Goal: Task Accomplishment & Management: Complete application form

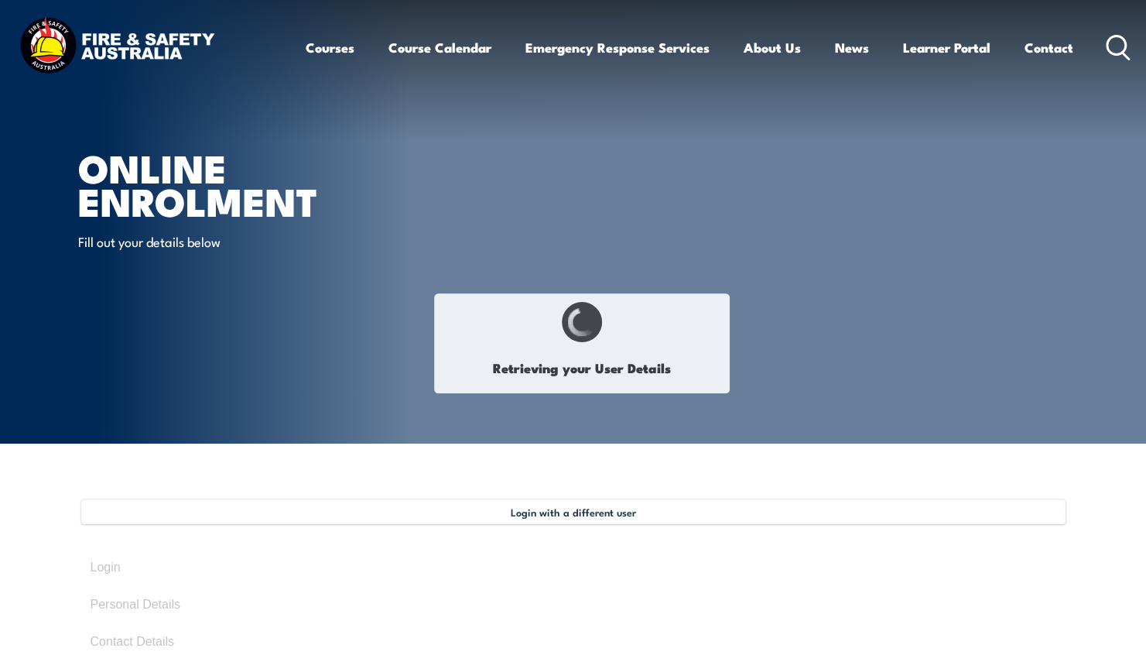
select select "Ms"
type input "[PERSON_NAME]"
type input "[DATE]"
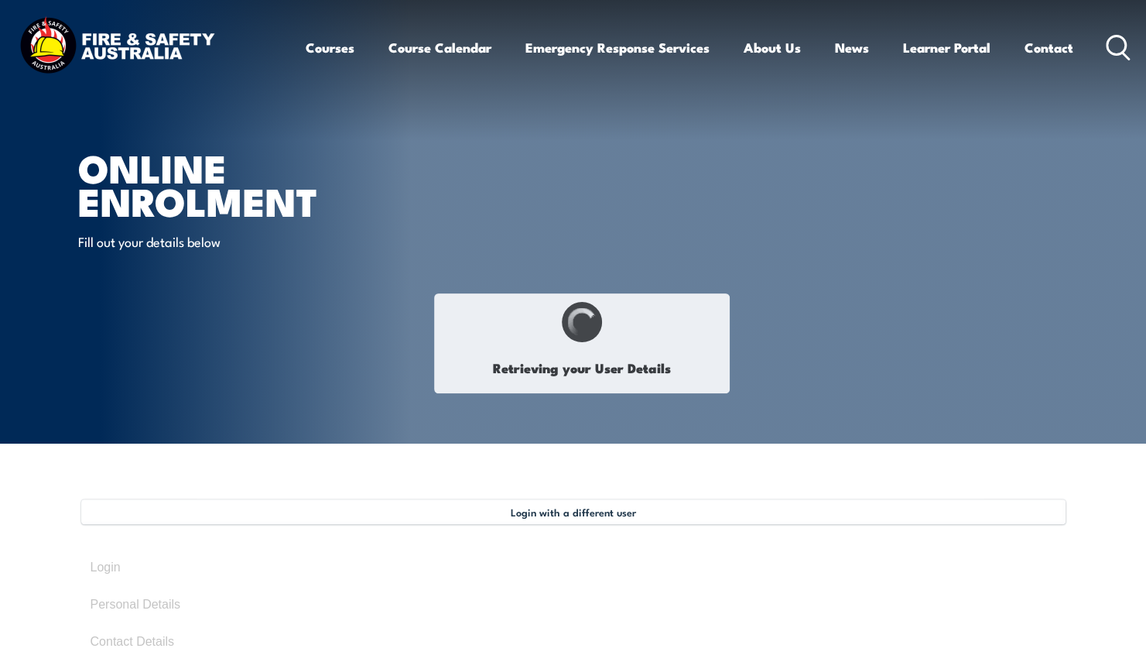
type input "8J93DFAU54"
select select "F"
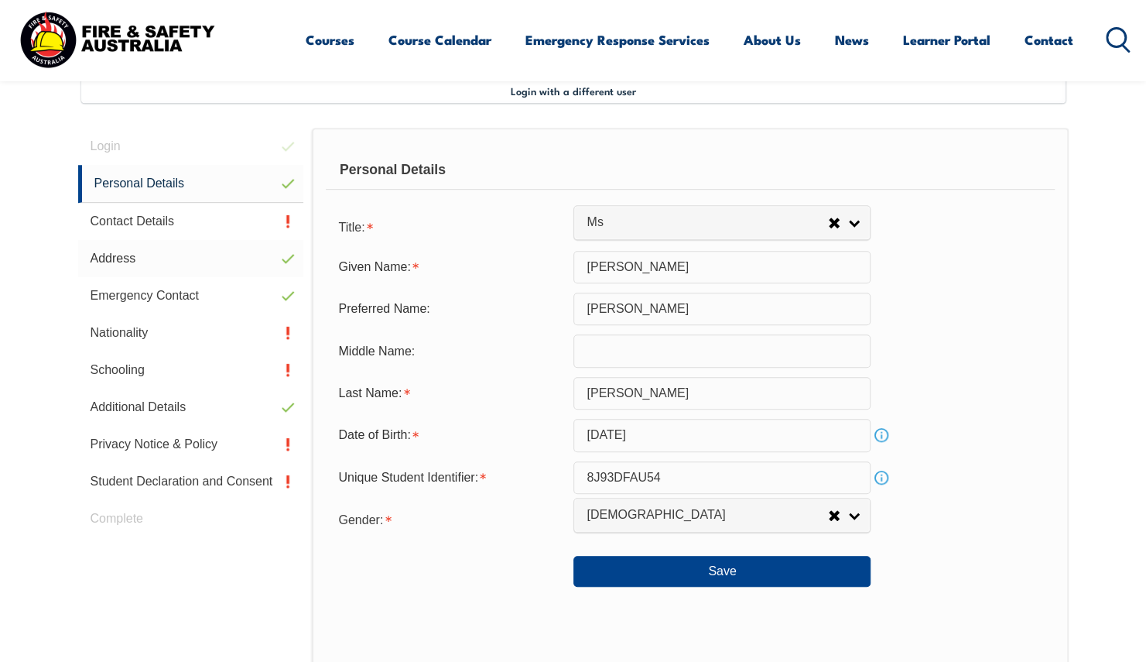
scroll to position [422, 0]
click at [699, 577] on button "Save" at bounding box center [721, 570] width 297 height 31
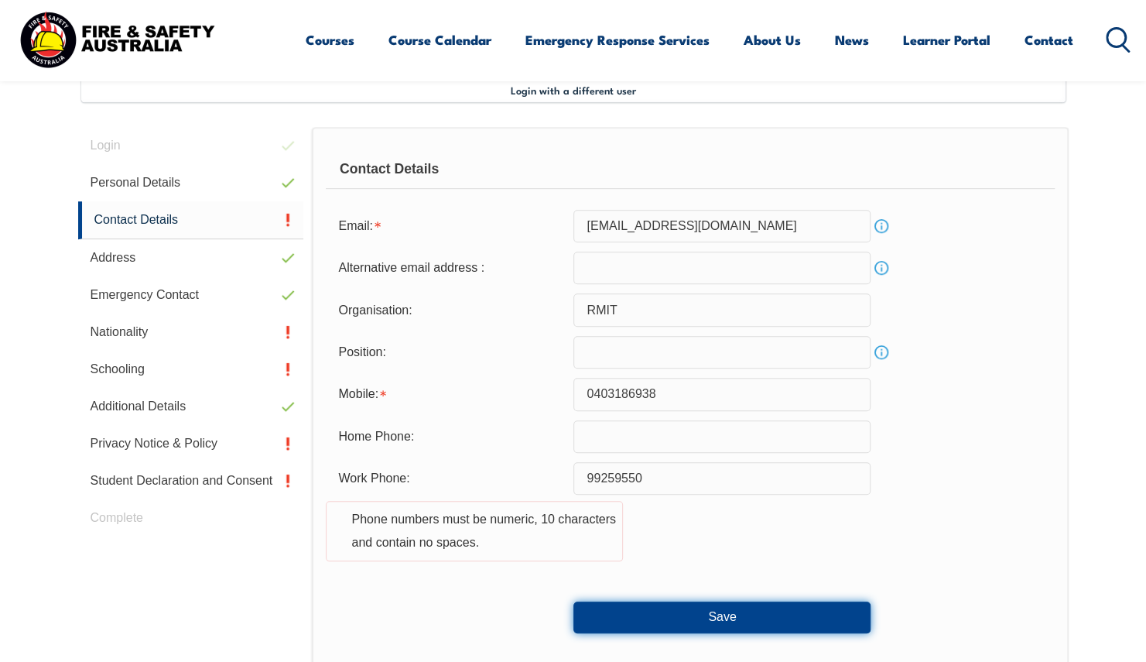
click at [677, 614] on button "Save" at bounding box center [721, 616] width 297 height 31
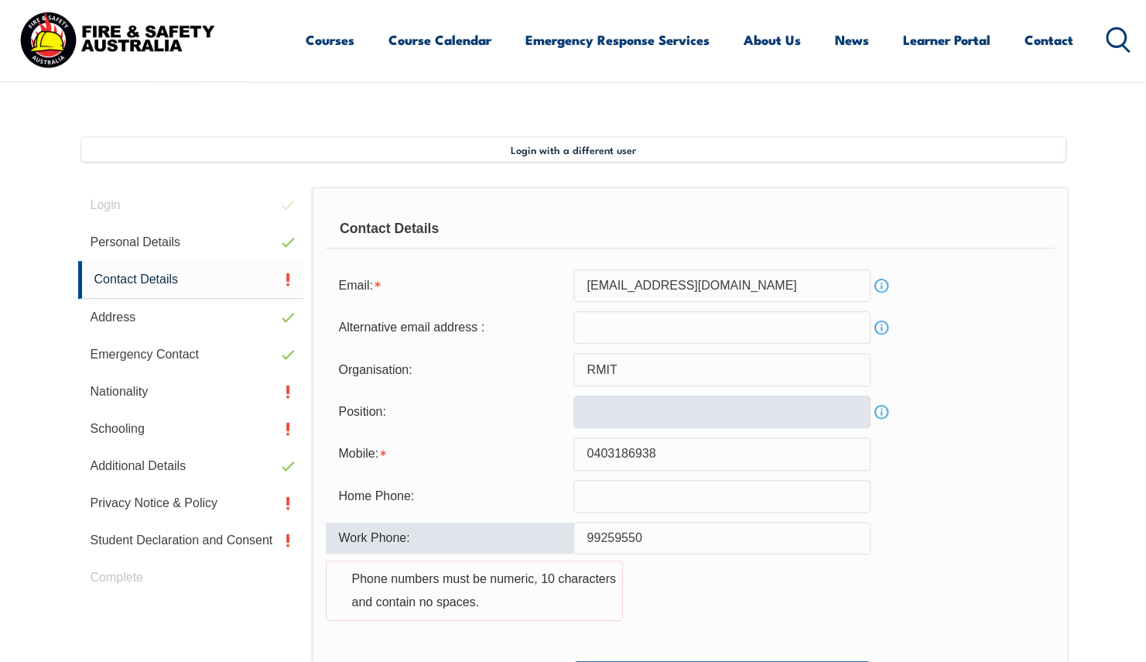
scroll to position [342, 0]
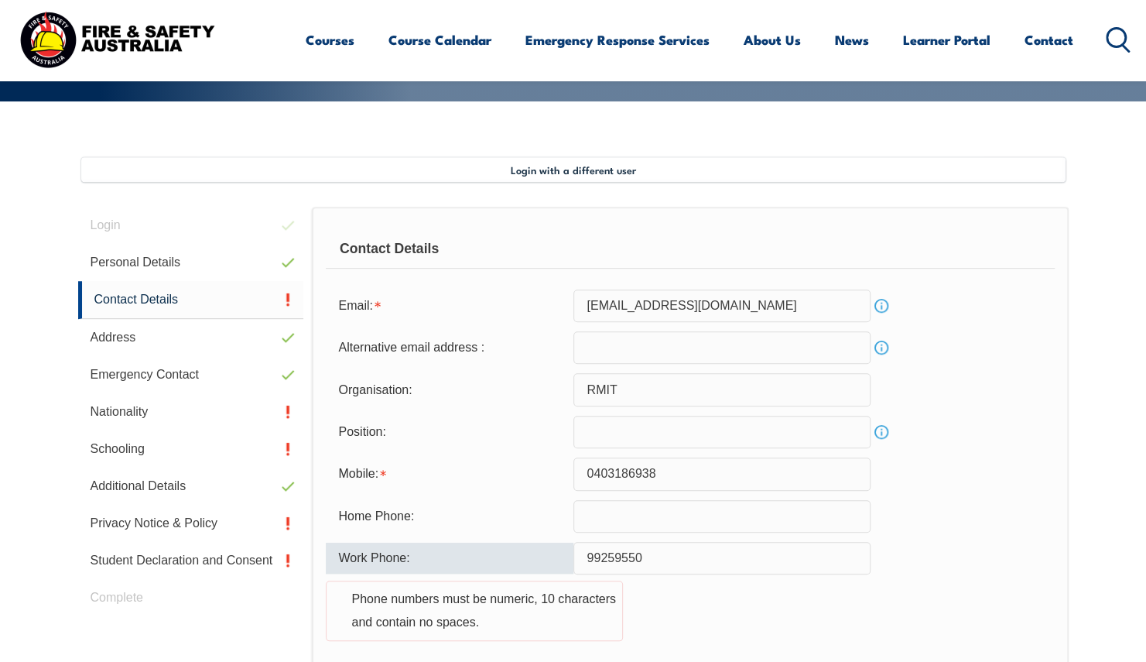
click at [583, 556] on input "99259550" at bounding box center [721, 558] width 297 height 32
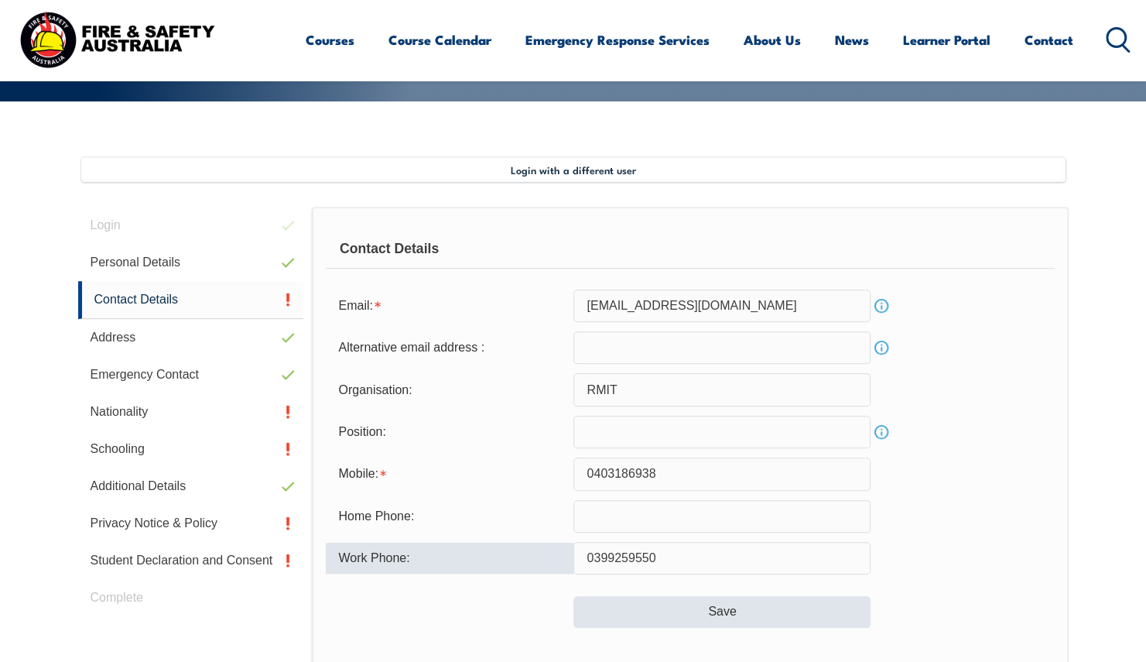
type input "0399259550"
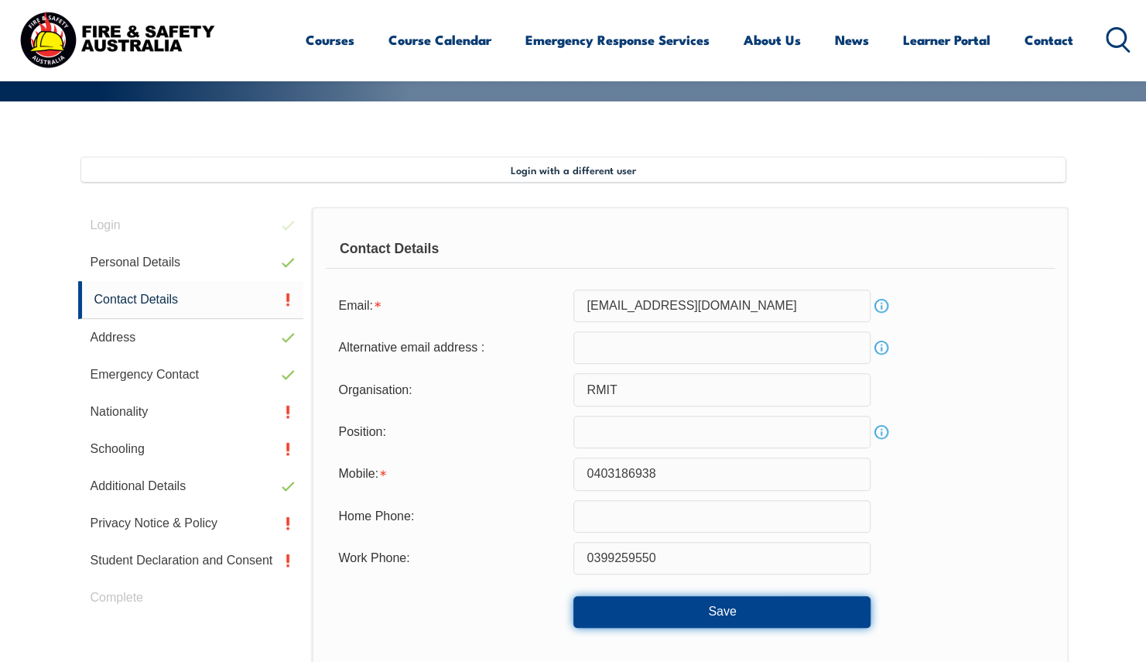
click at [662, 613] on button "Save" at bounding box center [721, 611] width 297 height 31
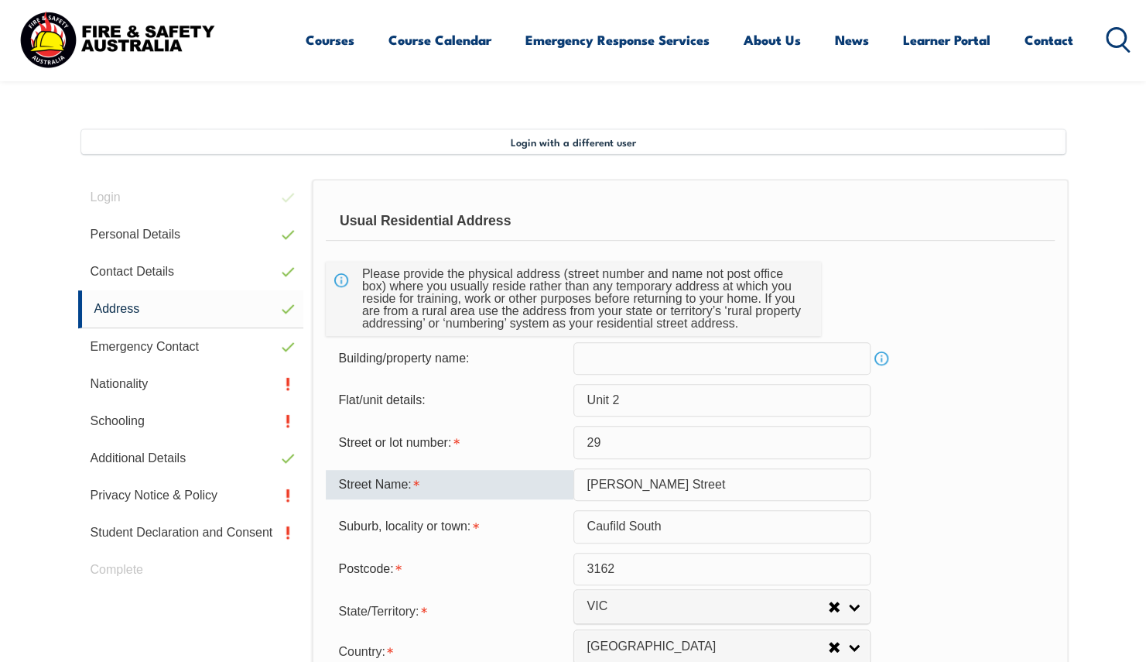
scroll to position [422, 0]
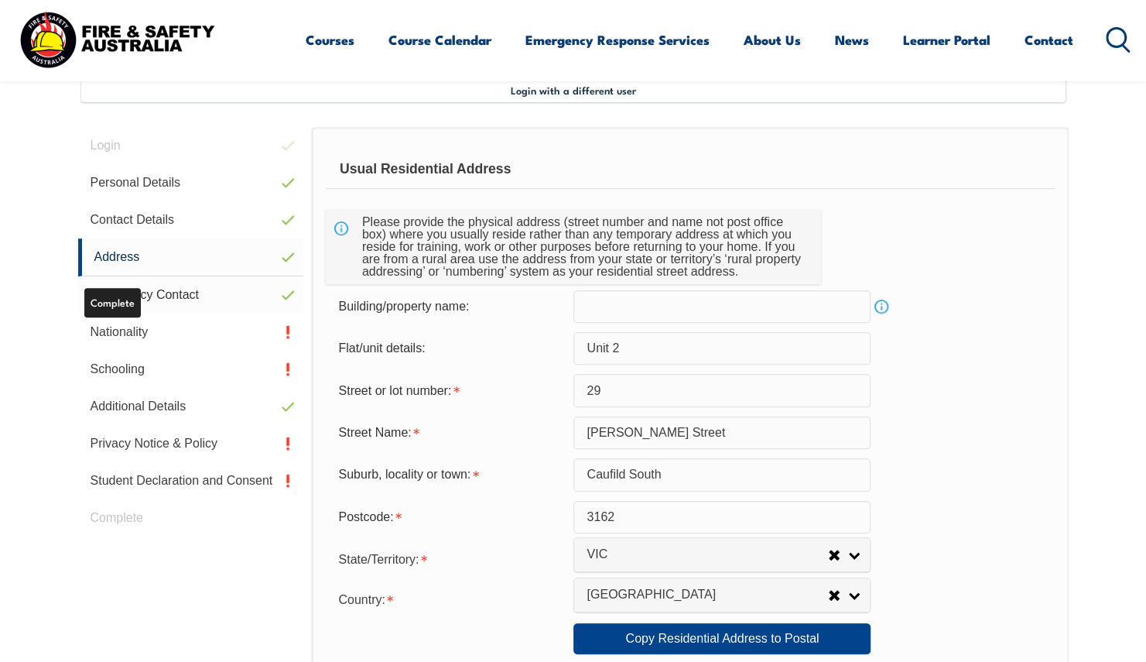
click at [160, 288] on link "Emergency Contact" at bounding box center [191, 294] width 226 height 37
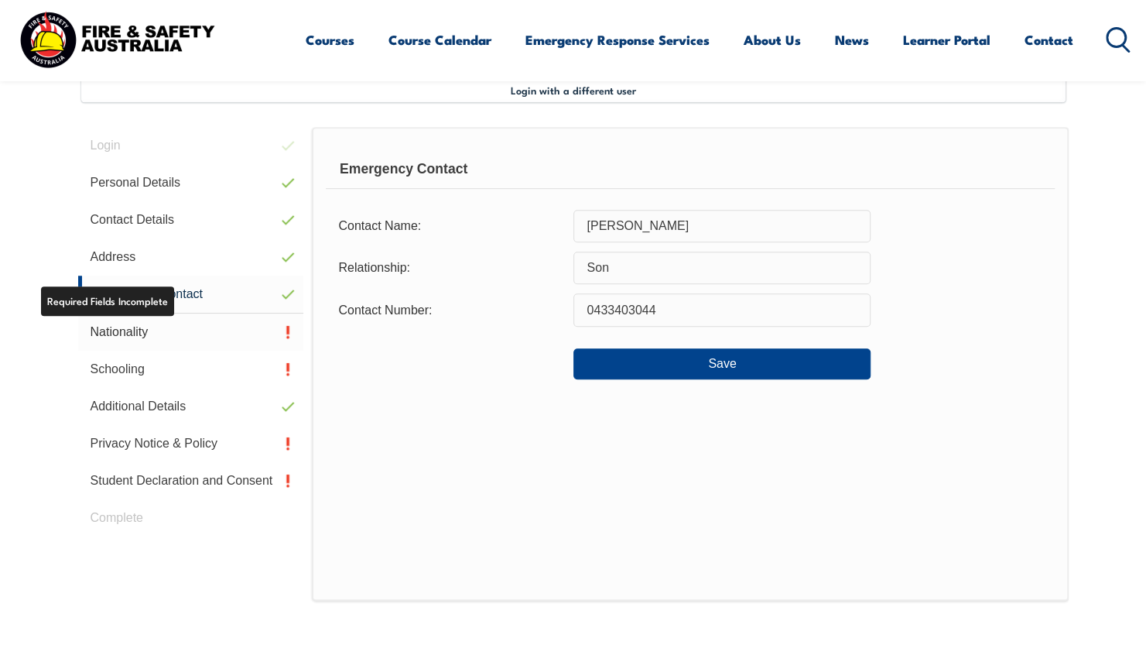
click at [155, 332] on link "Nationality" at bounding box center [191, 331] width 226 height 37
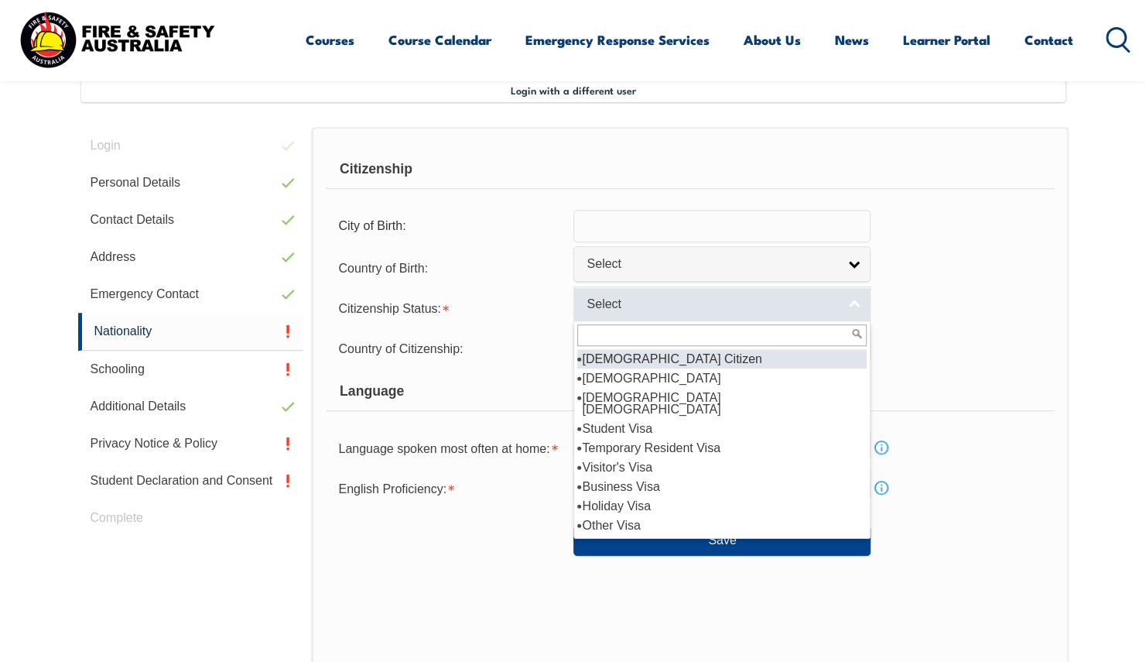
click at [659, 313] on link "Select" at bounding box center [721, 303] width 297 height 35
click at [670, 361] on li "[DEMOGRAPHIC_DATA] Citizen" at bounding box center [721, 358] width 289 height 19
select select "1"
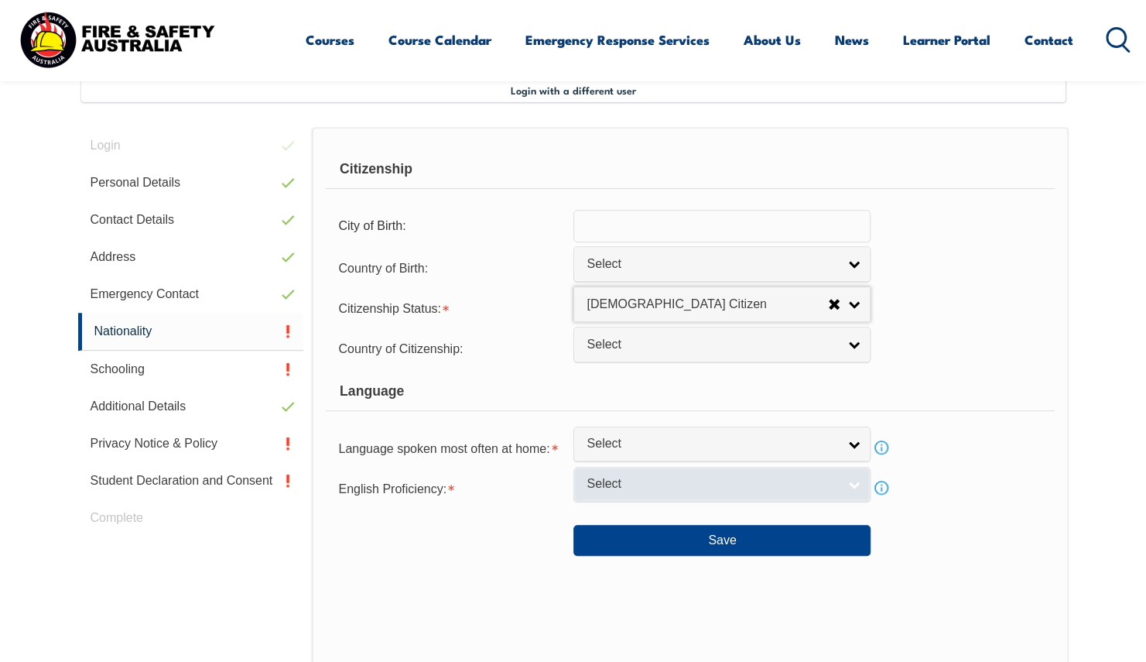
click at [662, 484] on span "Select" at bounding box center [712, 484] width 251 height 16
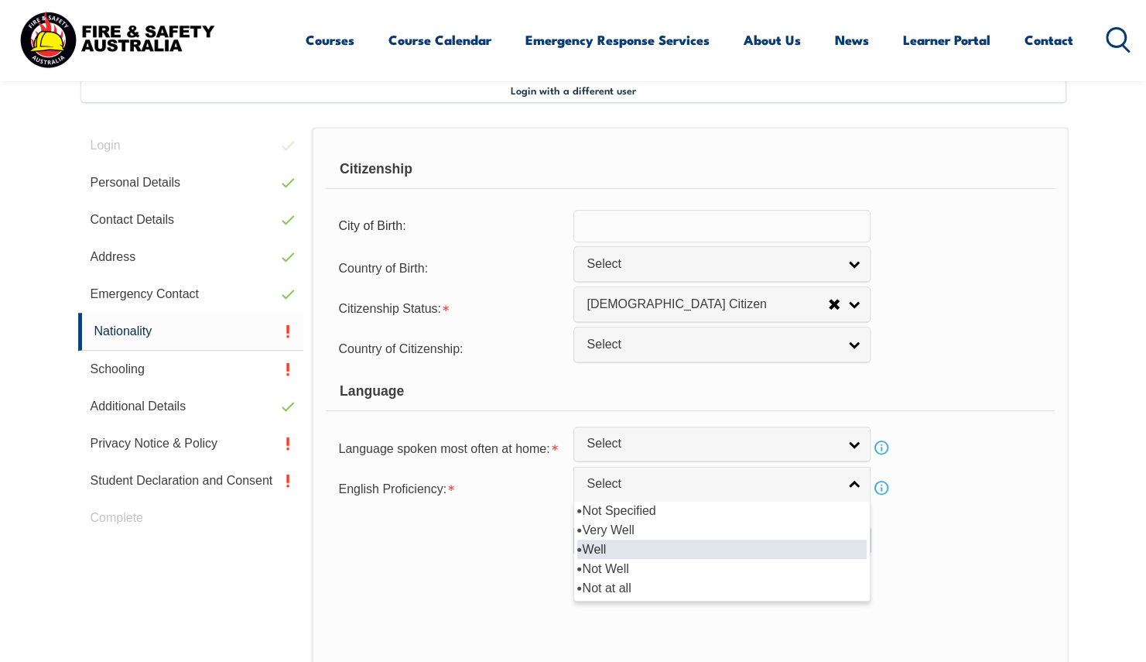
click at [631, 547] on li "Well" at bounding box center [721, 548] width 289 height 19
select select "2"
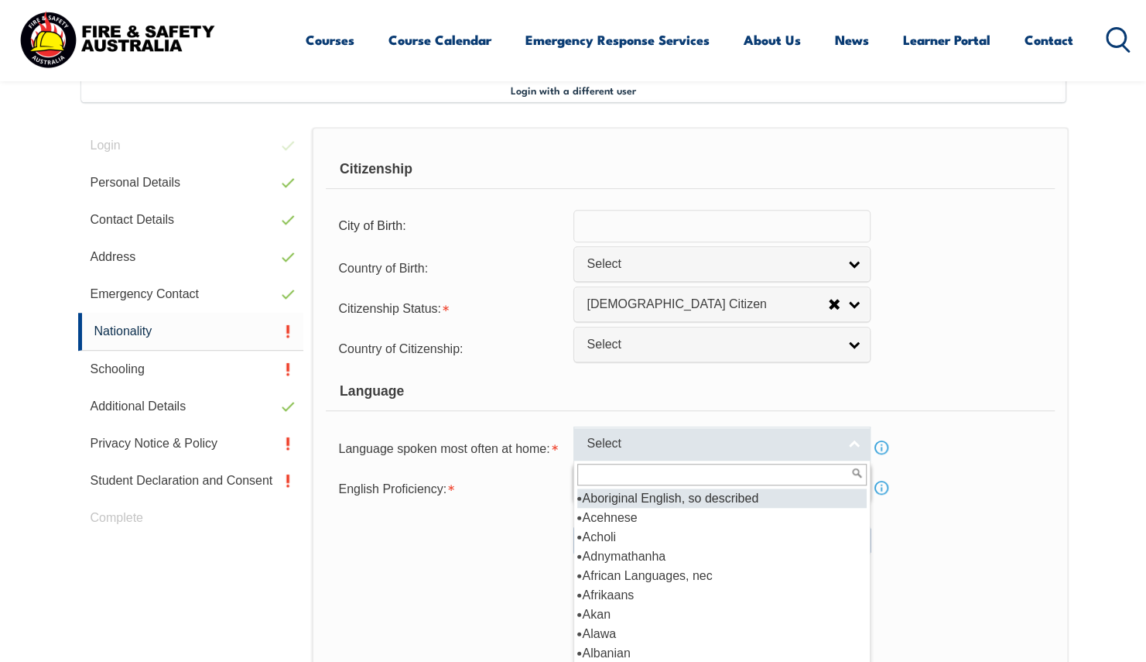
click at [672, 446] on span "Select" at bounding box center [712, 444] width 251 height 16
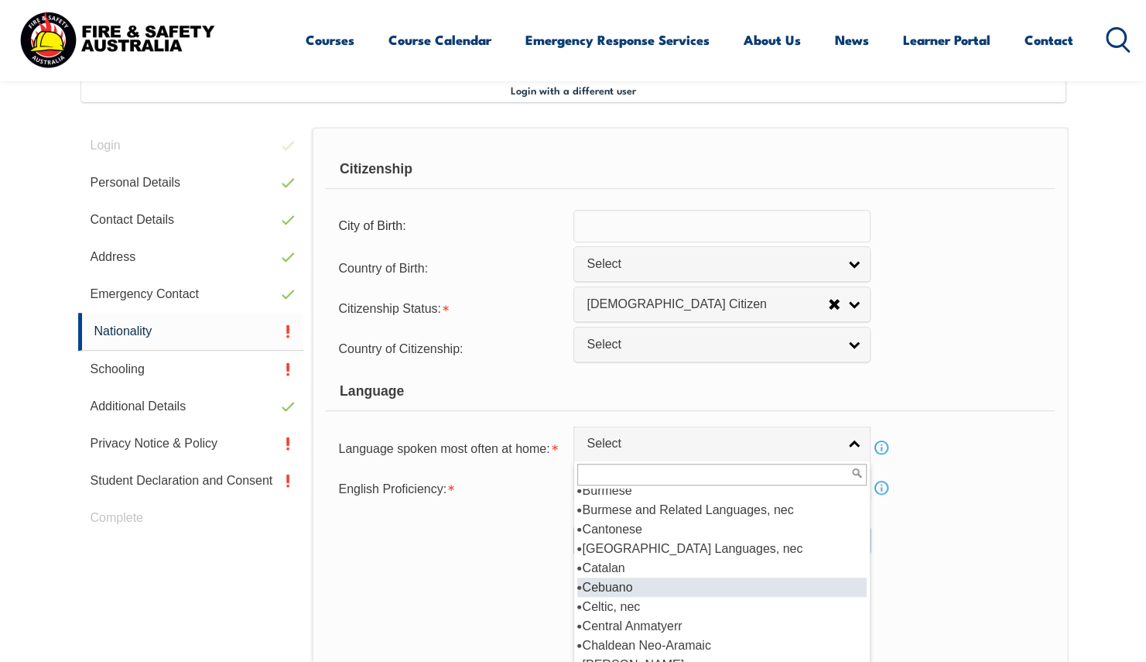
scroll to position [1161, 0]
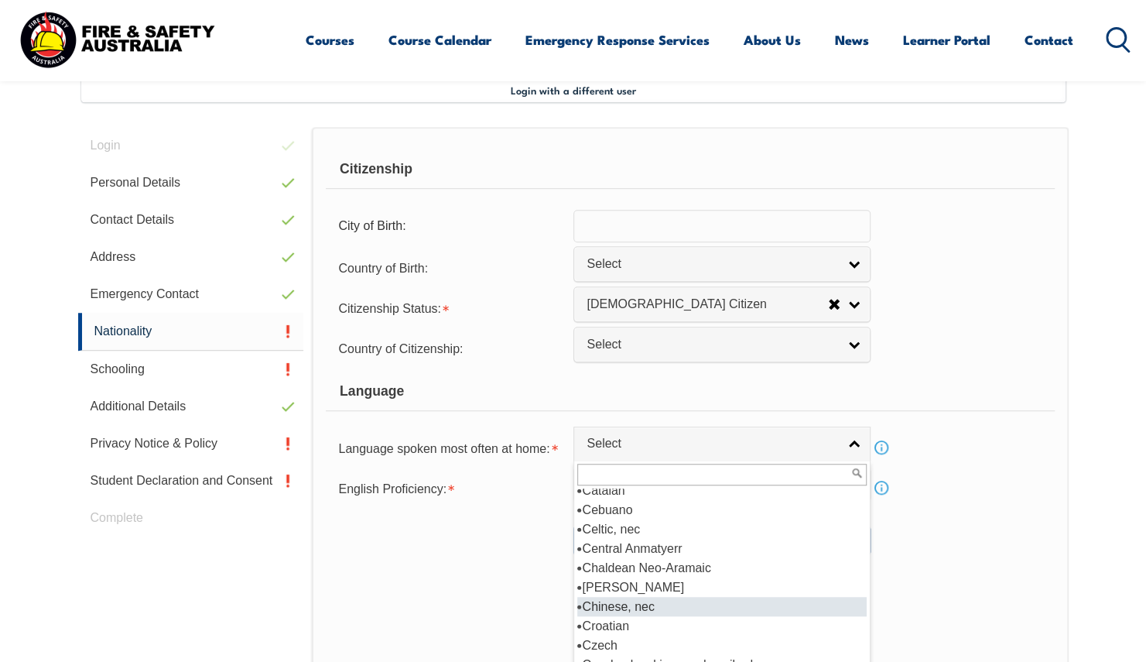
click at [660, 602] on li "Chinese, nec" at bounding box center [721, 606] width 289 height 19
select select "7199"
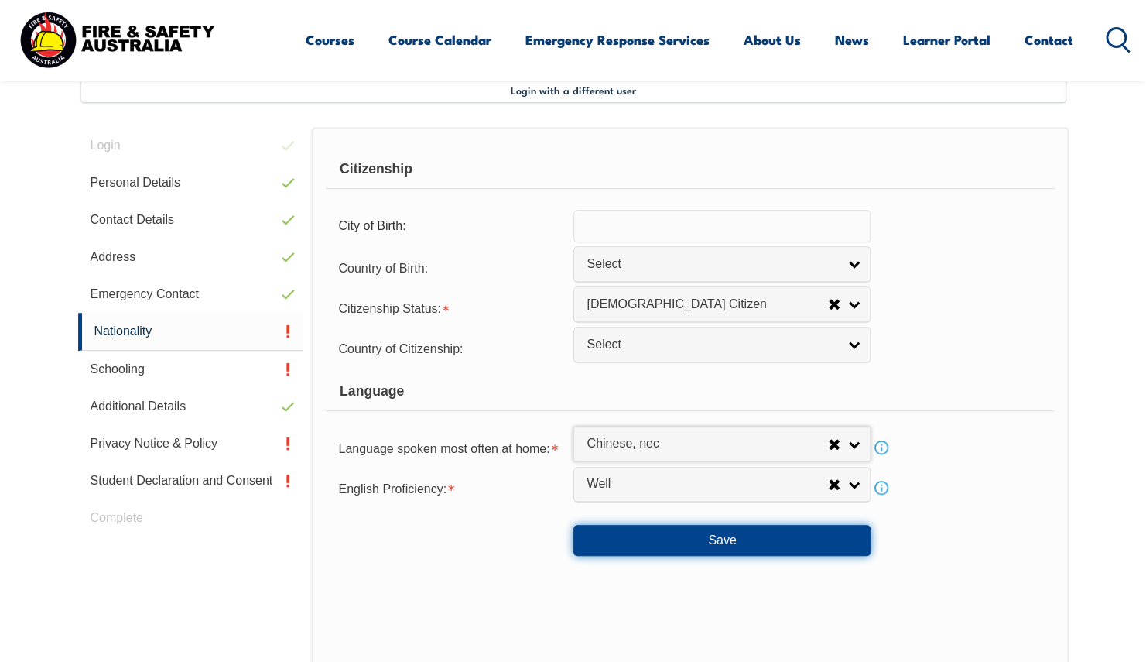
click at [706, 534] on button "Save" at bounding box center [721, 540] width 297 height 31
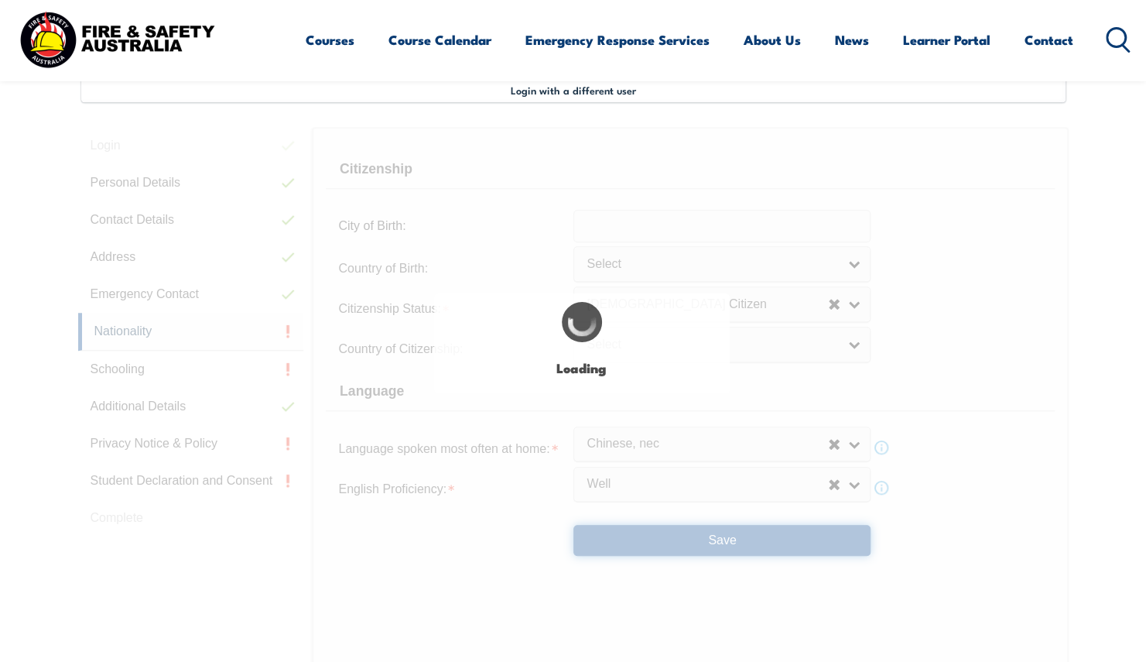
scroll to position [0, 0]
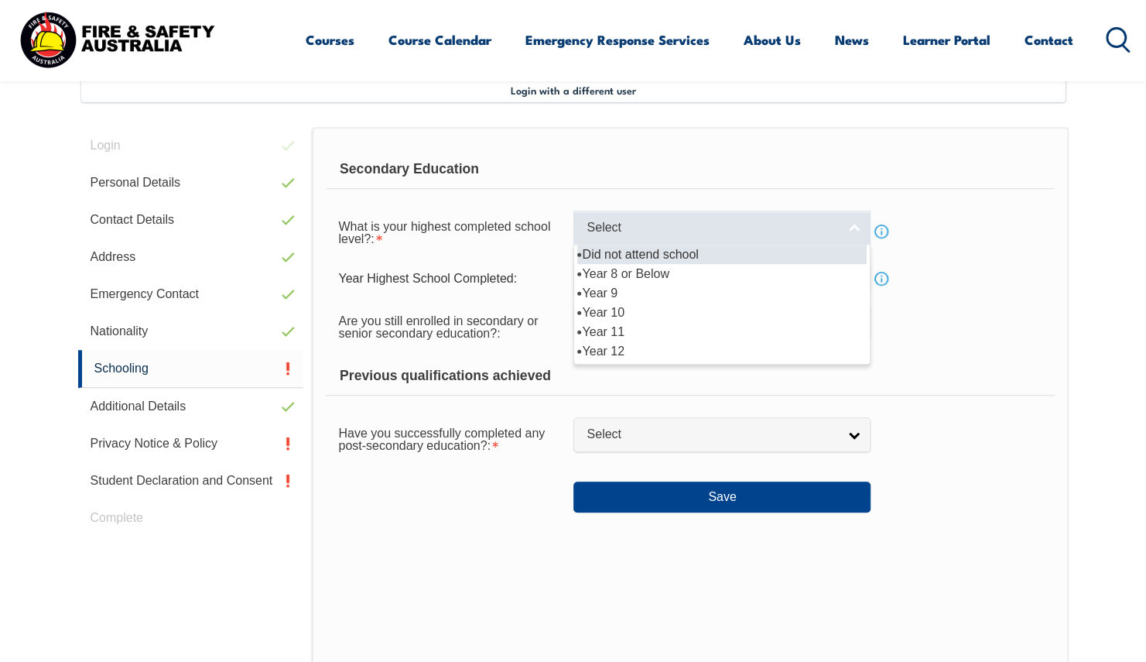
click at [630, 238] on link "Select" at bounding box center [721, 227] width 297 height 35
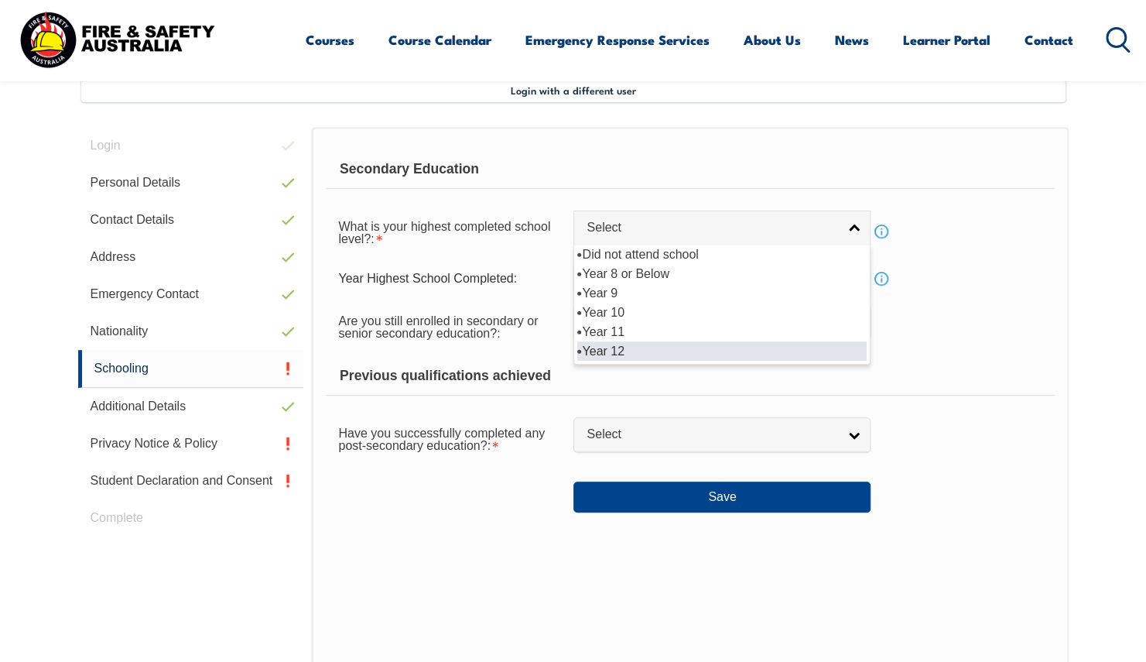
click at [636, 348] on li "Year 12" at bounding box center [721, 350] width 289 height 19
select select "12"
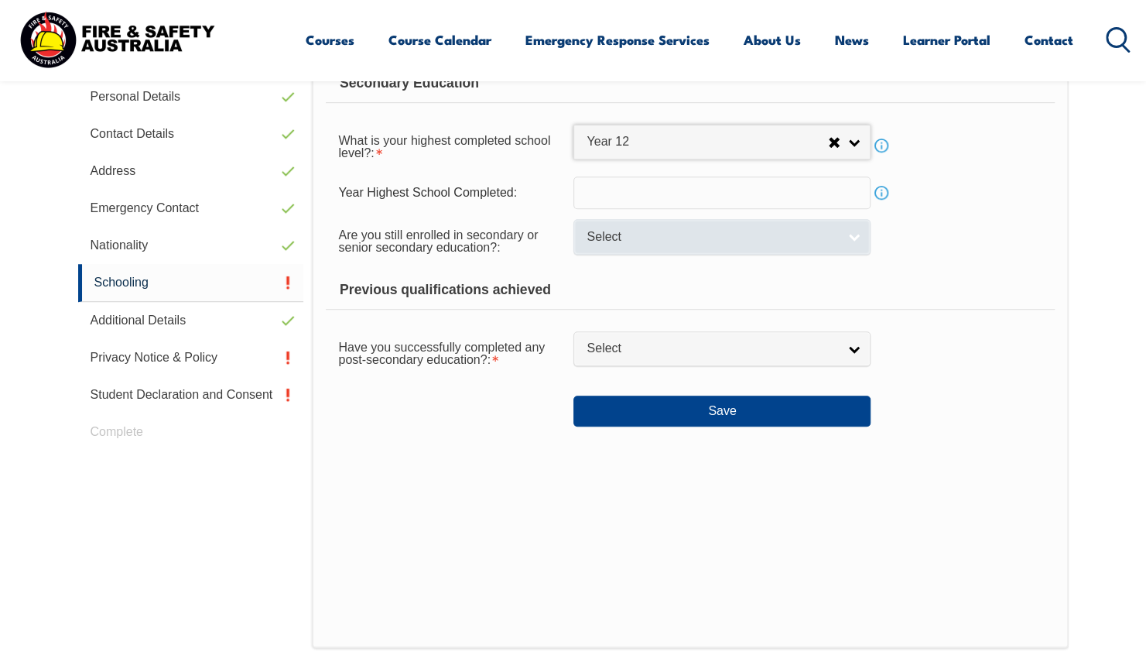
scroll to position [422, 0]
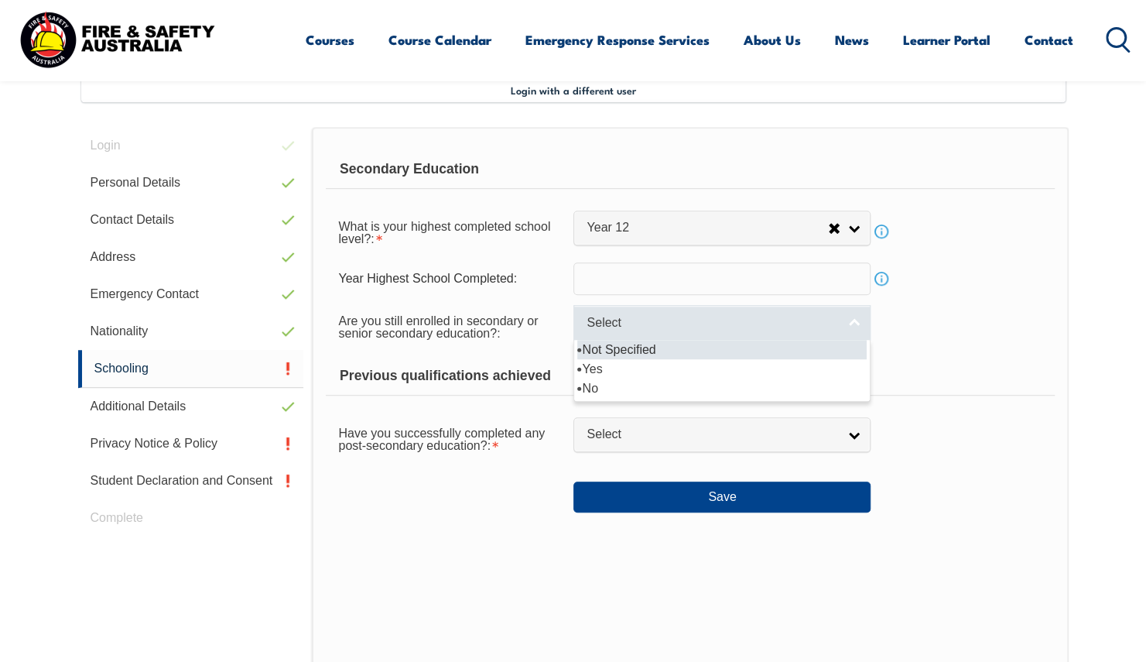
click at [725, 317] on span "Select" at bounding box center [712, 323] width 251 height 16
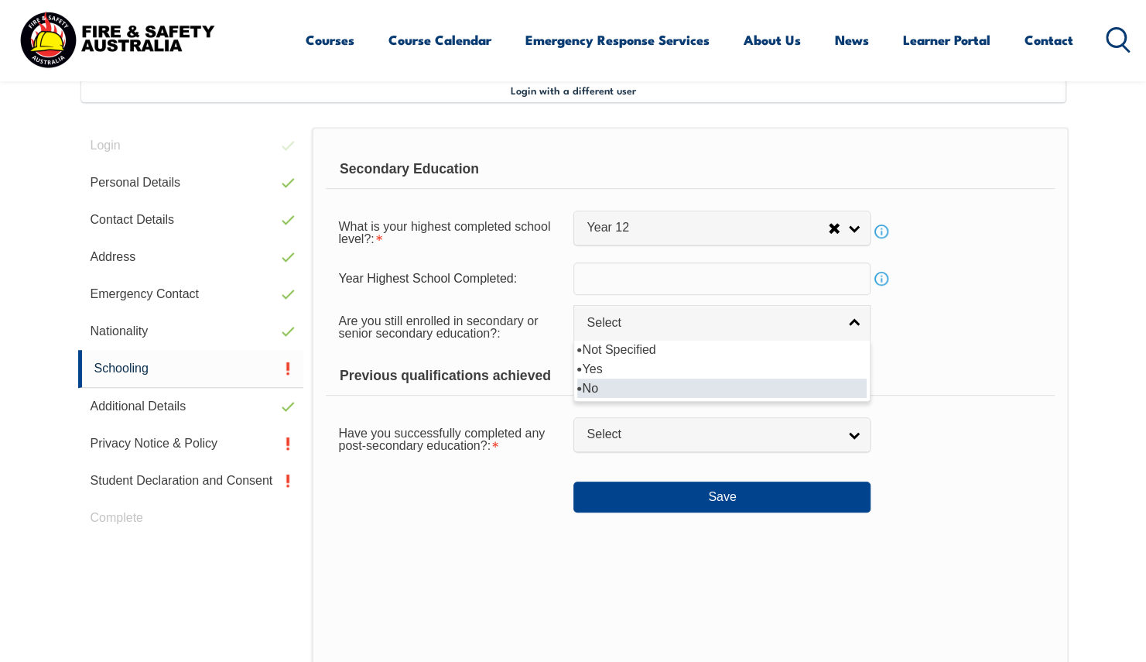
click at [626, 385] on li "No" at bounding box center [721, 387] width 289 height 19
select select "false"
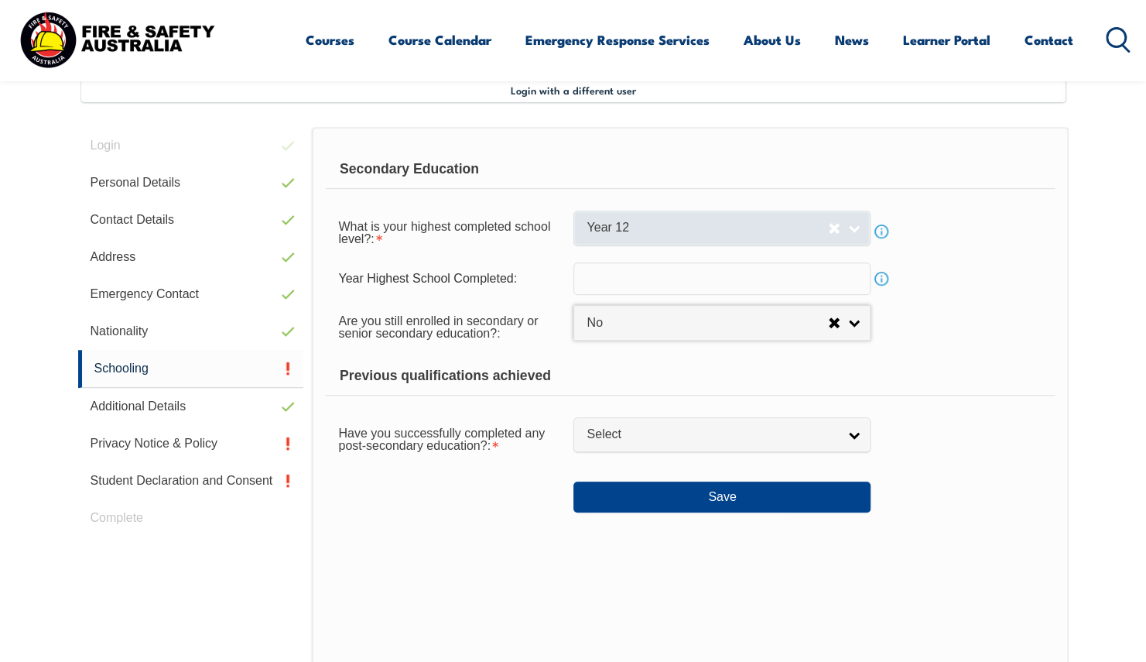
click at [681, 231] on span "Year 12" at bounding box center [707, 228] width 241 height 16
click at [464, 474] on div "Save" at bounding box center [690, 490] width 728 height 43
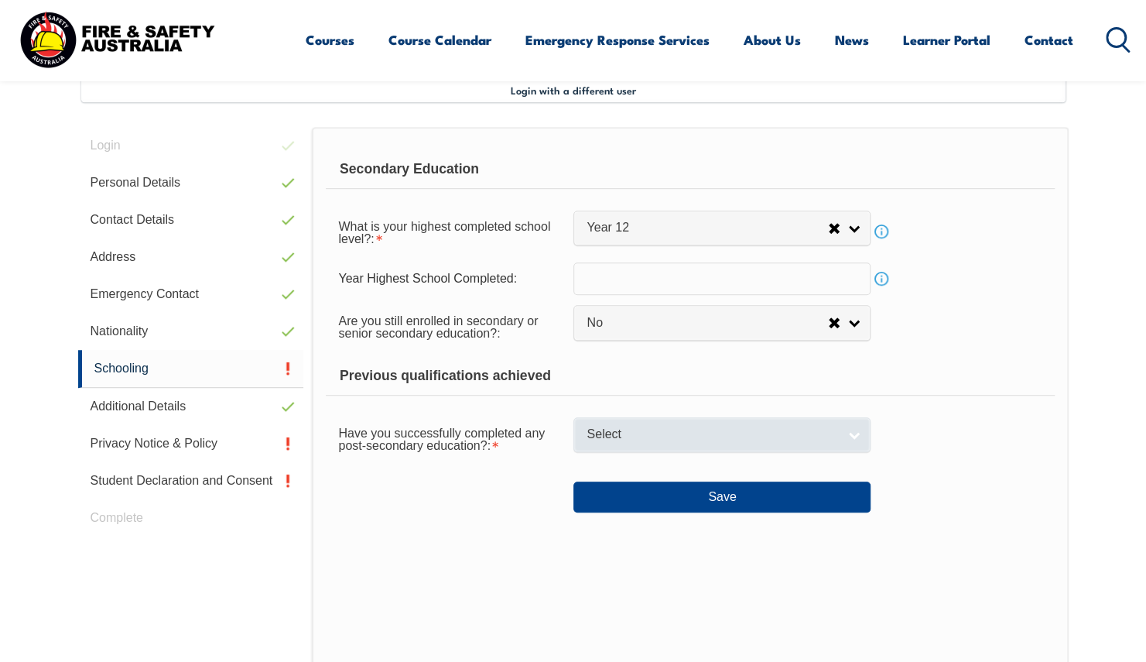
click at [631, 437] on span "Select" at bounding box center [712, 434] width 251 height 16
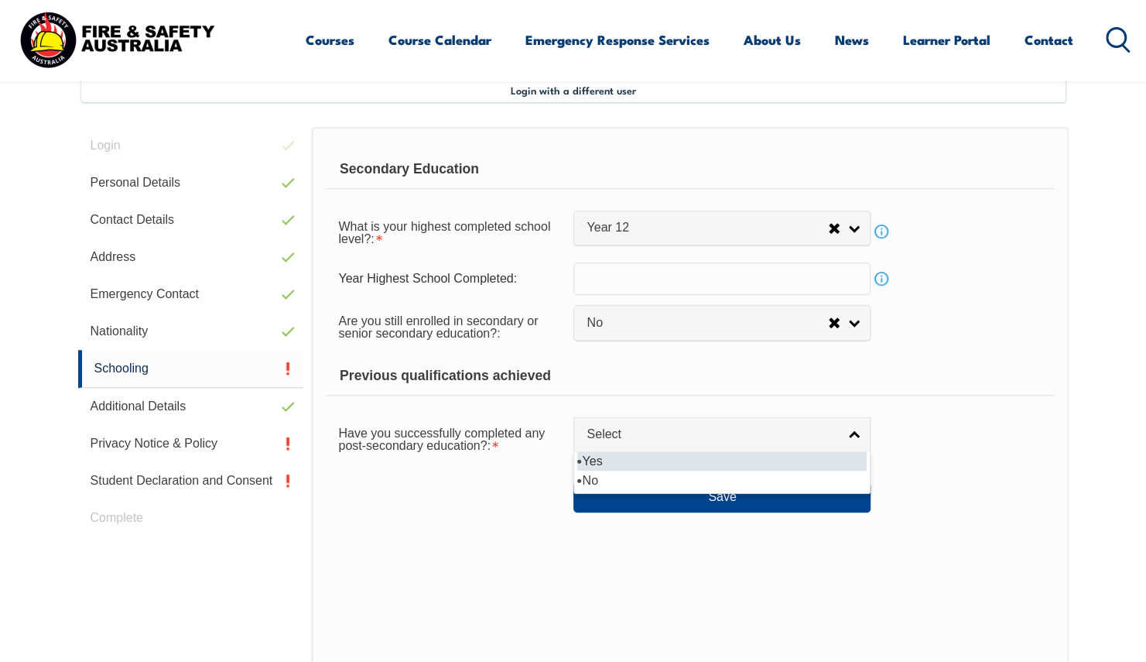
click at [626, 457] on li "Yes" at bounding box center [721, 460] width 289 height 19
select select "true"
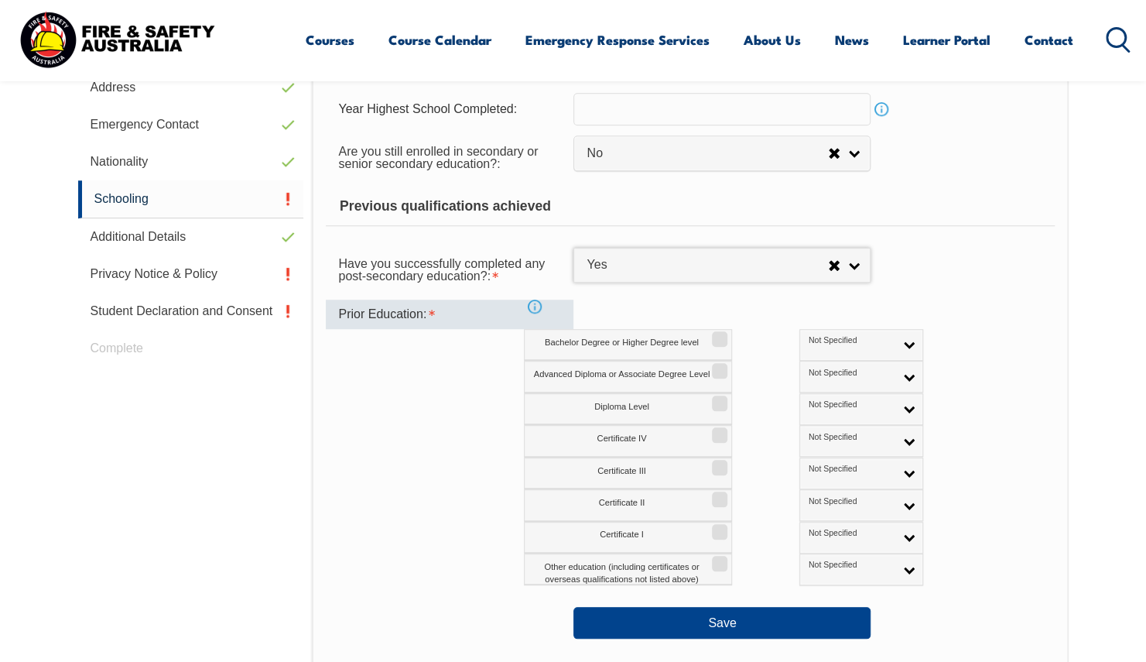
scroll to position [654, 0]
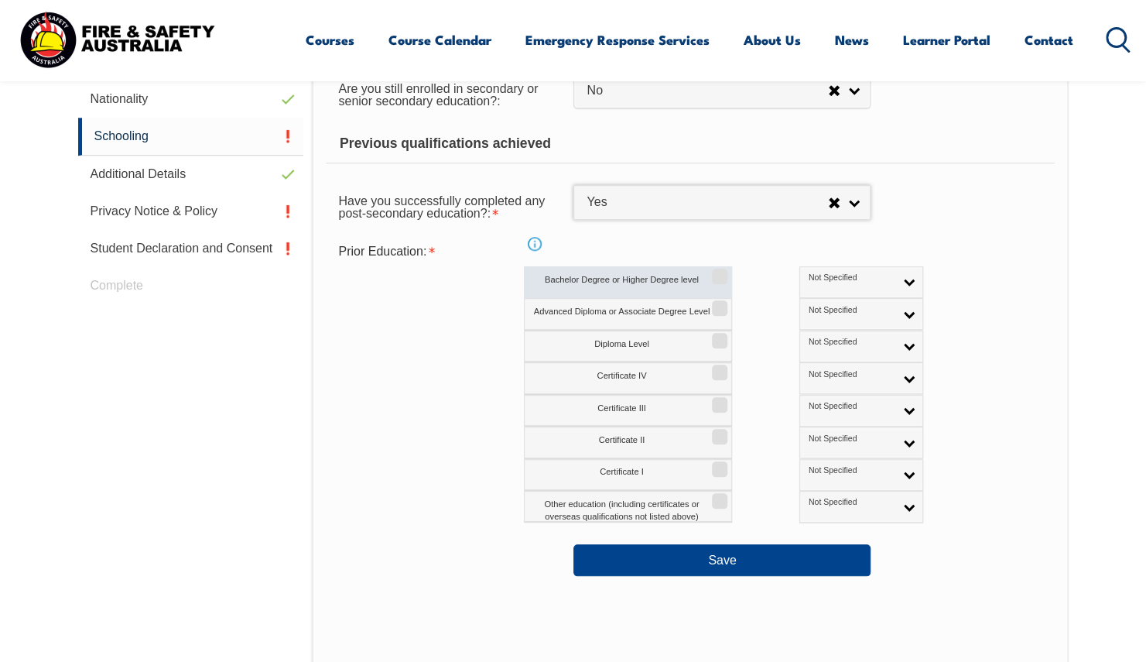
click at [716, 272] on input "Bachelor Degree or Higher Degree level" at bounding box center [717, 271] width 9 height 2
checkbox input "true"
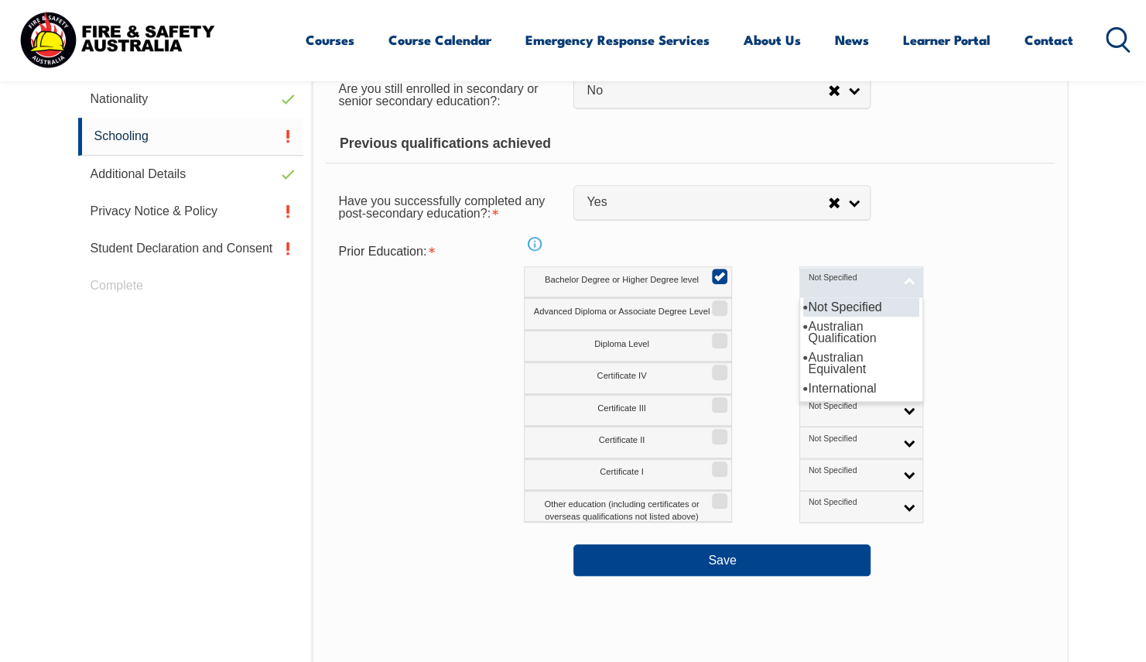
click at [843, 282] on link "Not Specified" at bounding box center [861, 282] width 124 height 32
click at [803, 393] on li "International" at bounding box center [861, 387] width 116 height 19
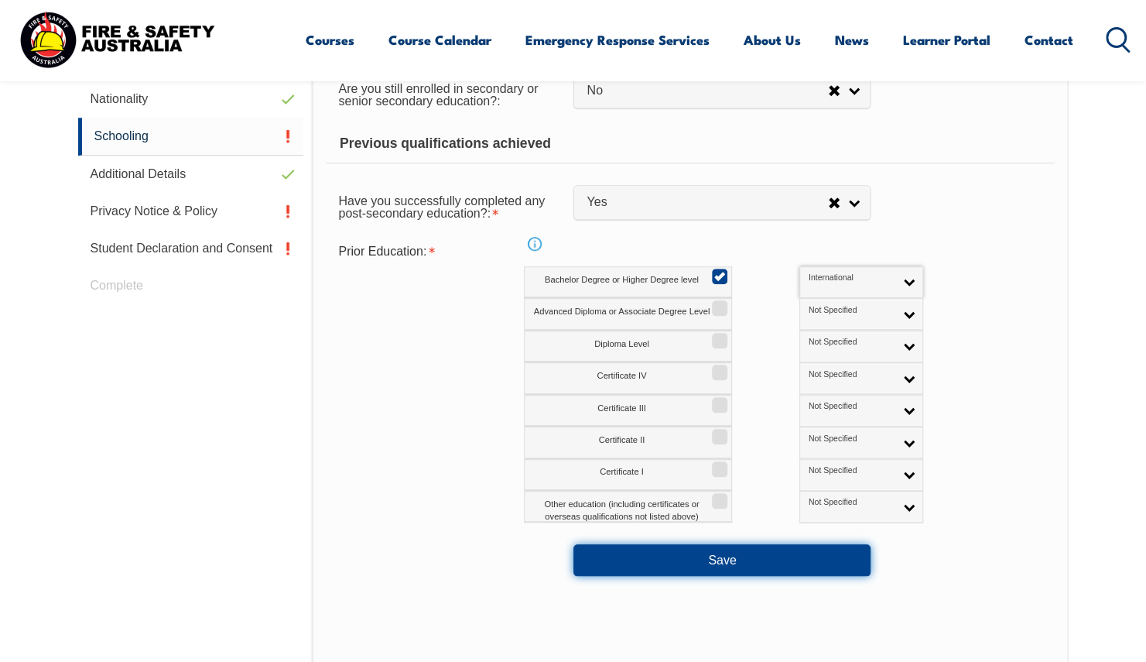
click at [730, 552] on button "Save" at bounding box center [721, 559] width 297 height 31
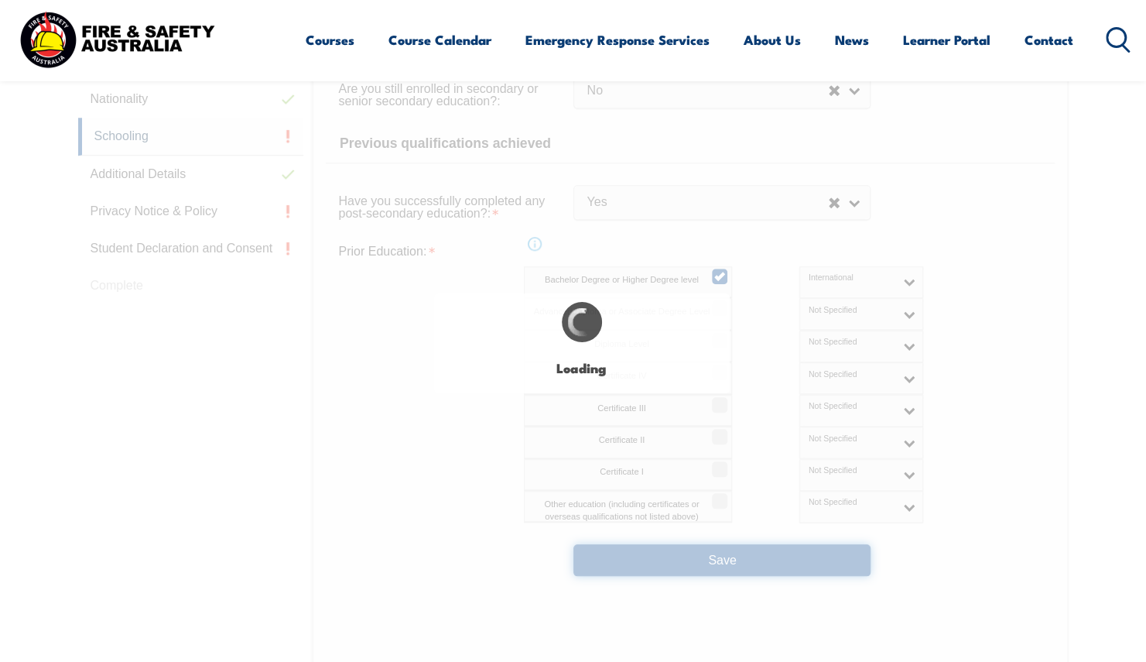
select select "false"
select select "true"
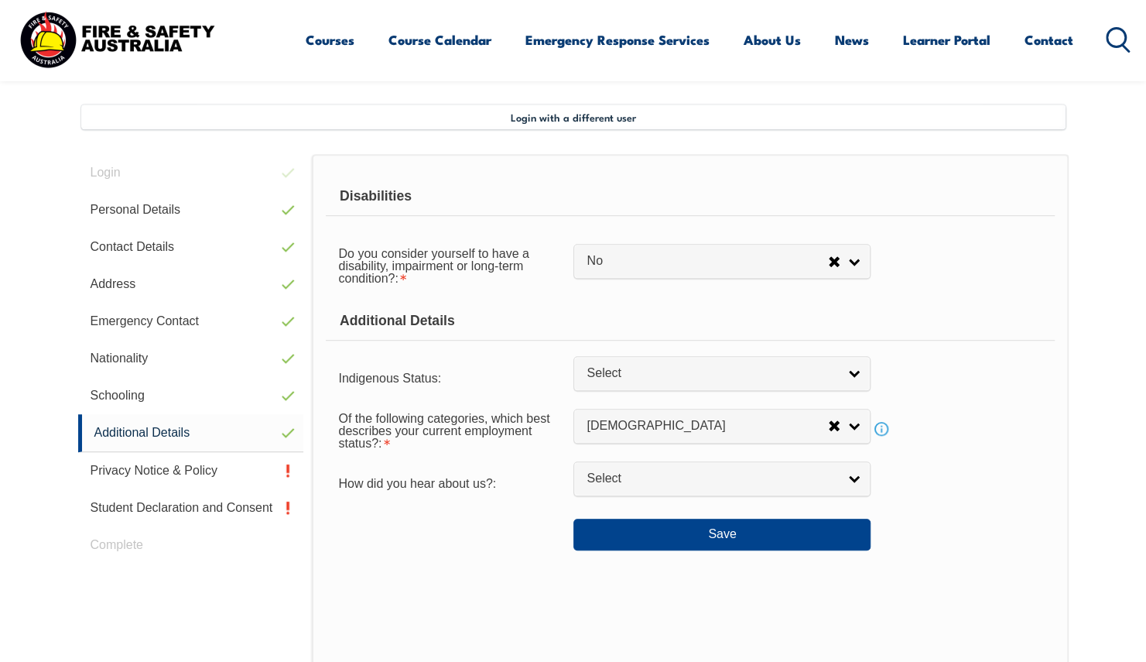
scroll to position [299, 0]
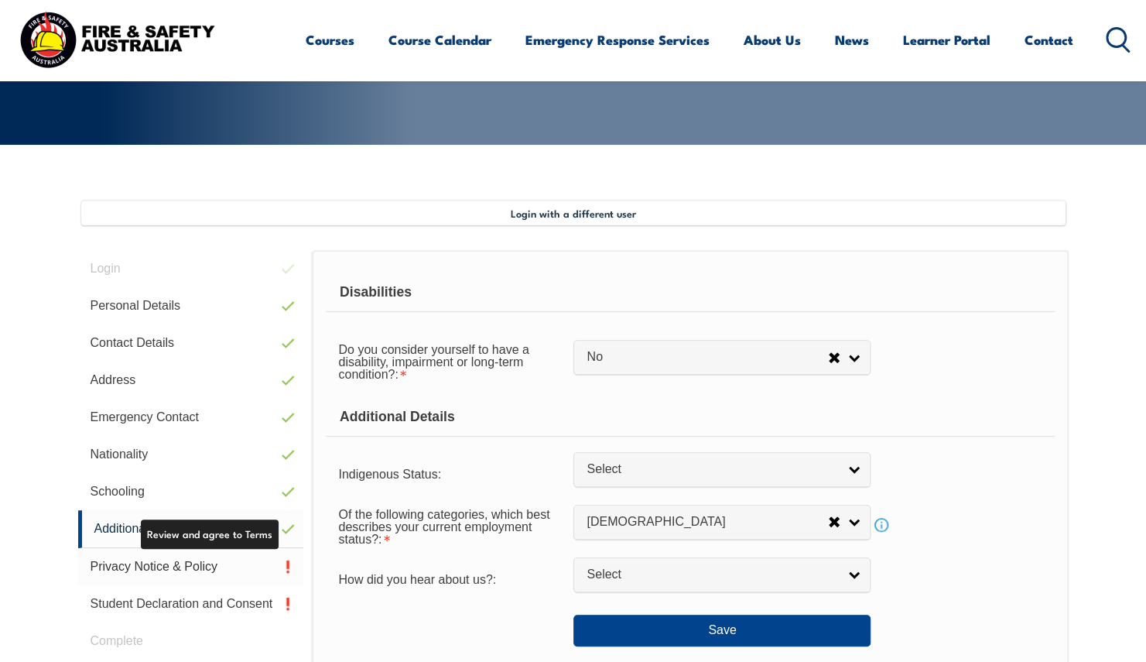
click at [189, 556] on link "Privacy Notice & Policy" at bounding box center [191, 566] width 226 height 37
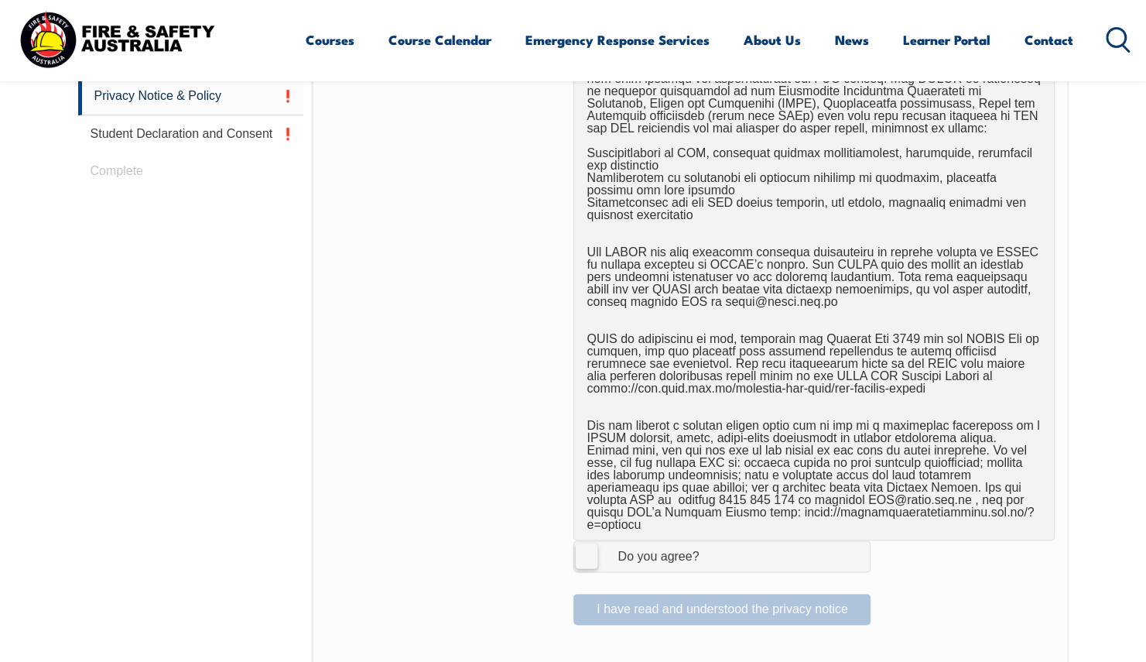
scroll to position [791, 0]
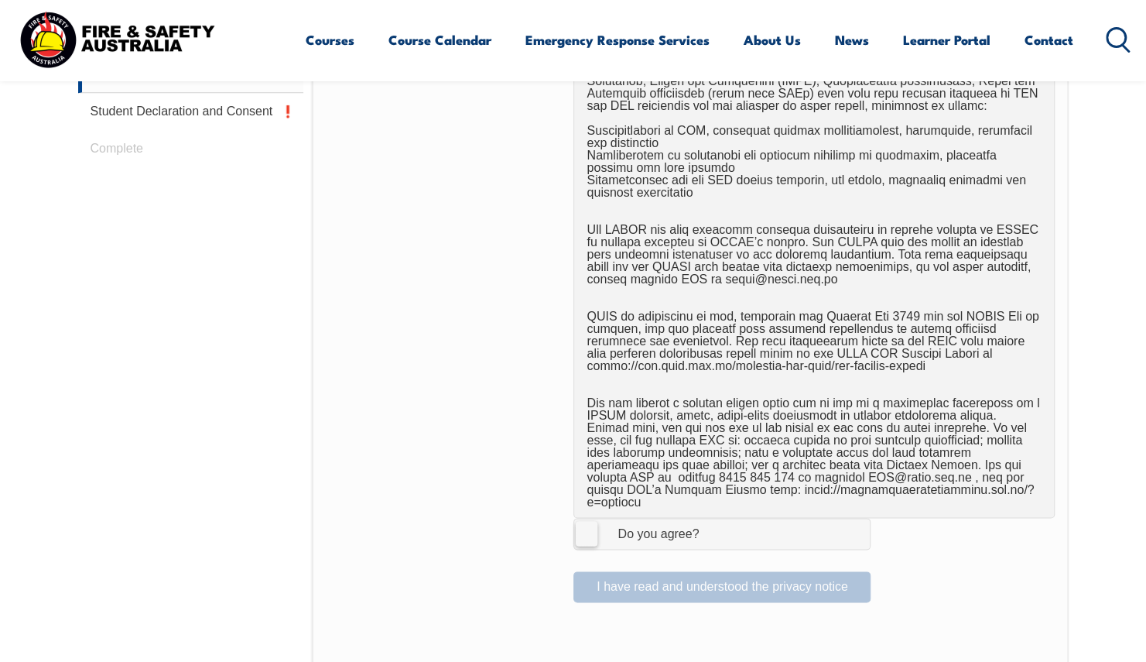
click at [586, 518] on label "I Agree Do you agree?" at bounding box center [721, 533] width 297 height 31
click at [711, 518] on input "I Agree Do you agree?" at bounding box center [724, 532] width 26 height 29
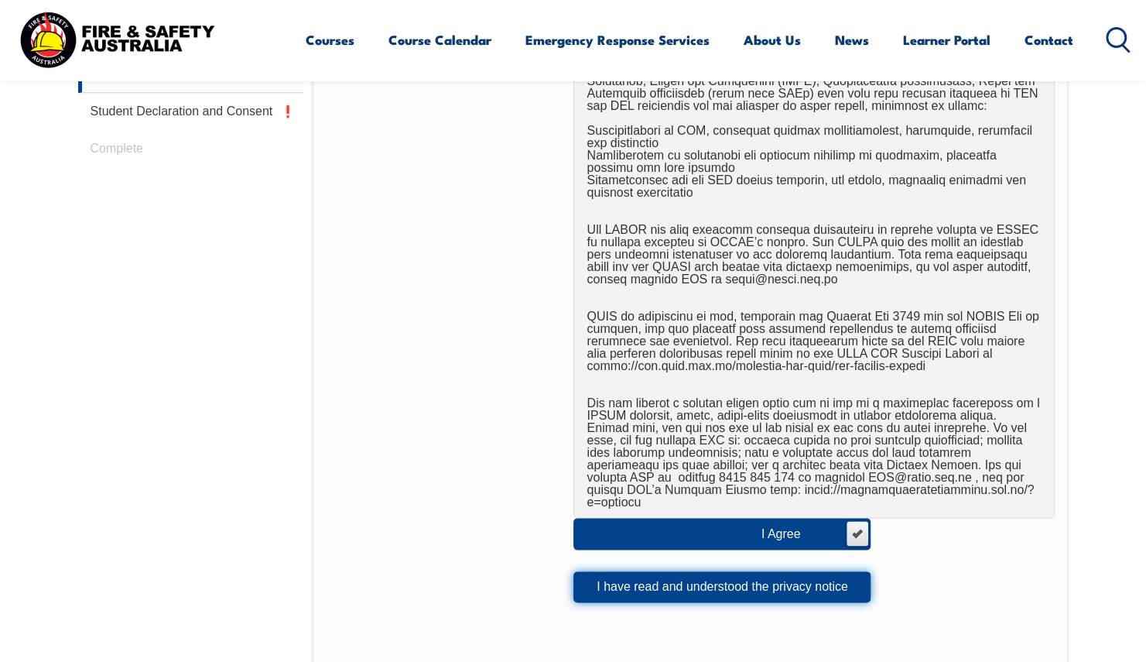
click at [679, 574] on button "I have read and understood the privacy notice" at bounding box center [721, 586] width 297 height 31
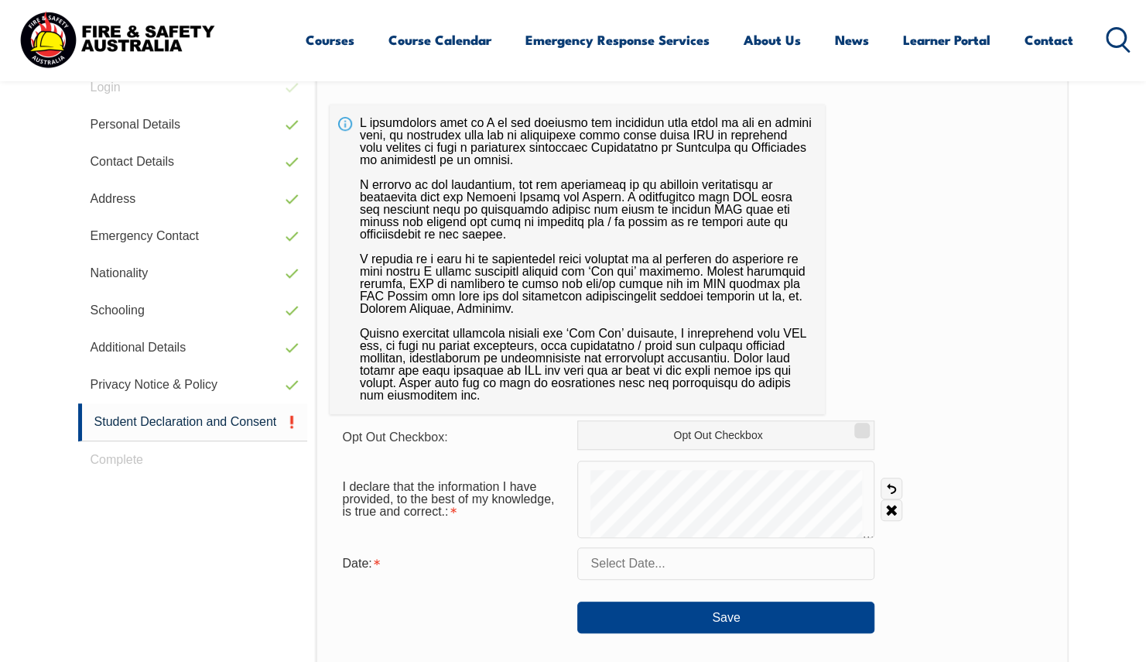
scroll to position [648, 0]
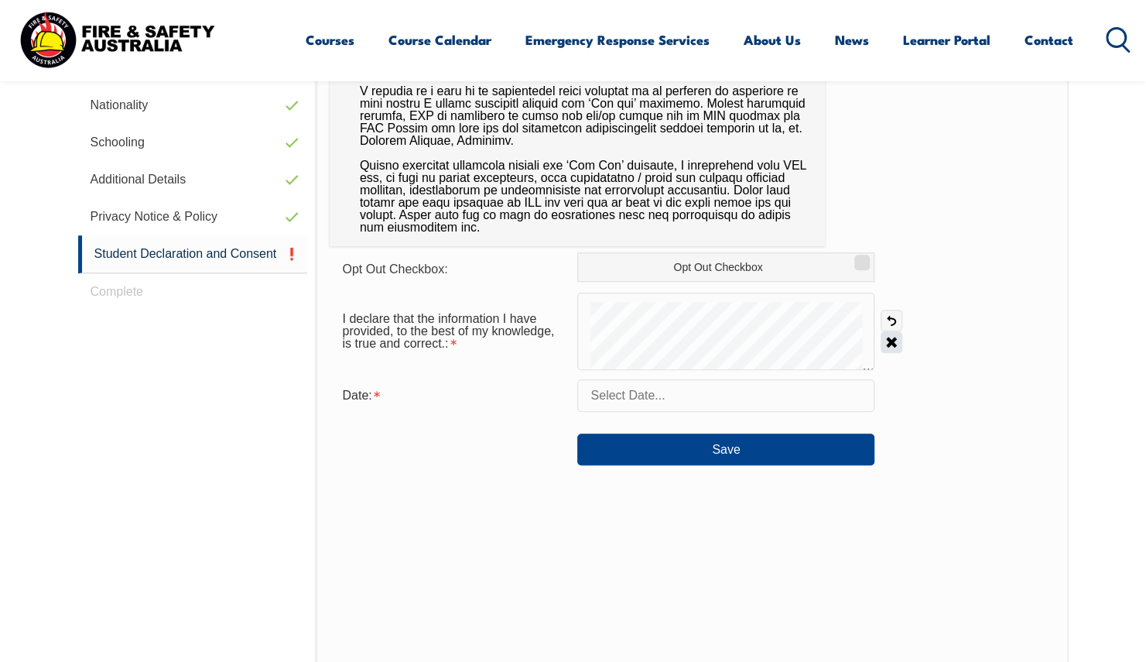
click at [890, 345] on link "Clear" at bounding box center [892, 342] width 22 height 22
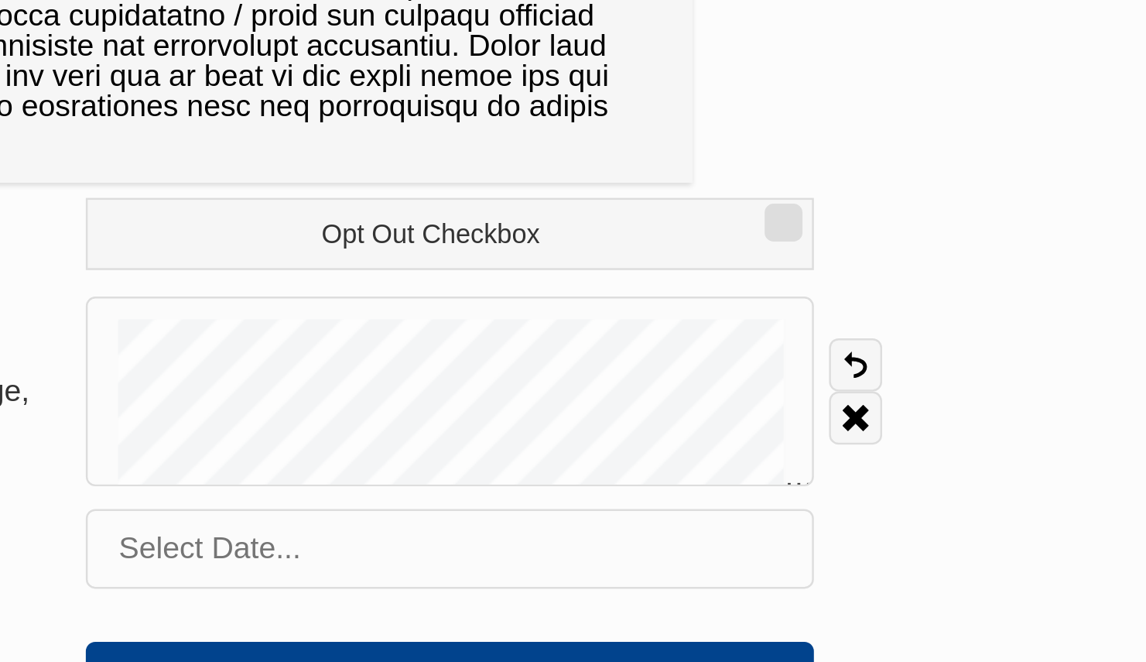
scroll to position [644, 0]
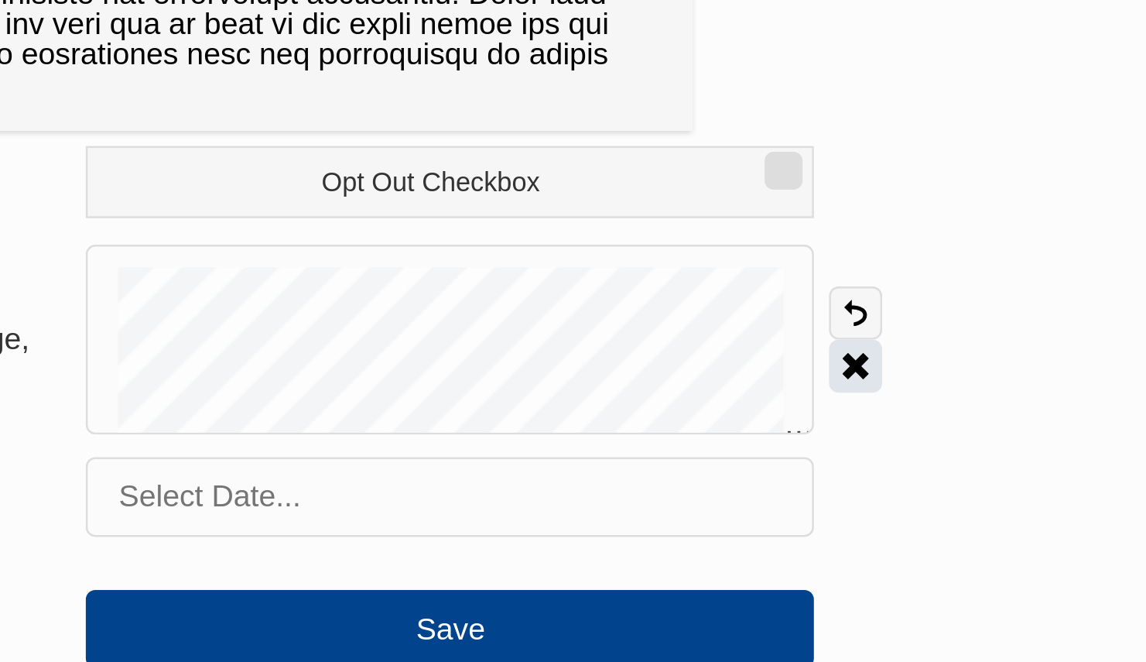
click at [891, 345] on link "Clear" at bounding box center [892, 346] width 22 height 22
click at [893, 344] on link "Clear" at bounding box center [892, 346] width 22 height 22
click at [884, 344] on link "Clear" at bounding box center [892, 346] width 22 height 22
click at [960, 454] on div "Save" at bounding box center [692, 446] width 724 height 43
click at [891, 343] on link "Clear" at bounding box center [892, 346] width 22 height 22
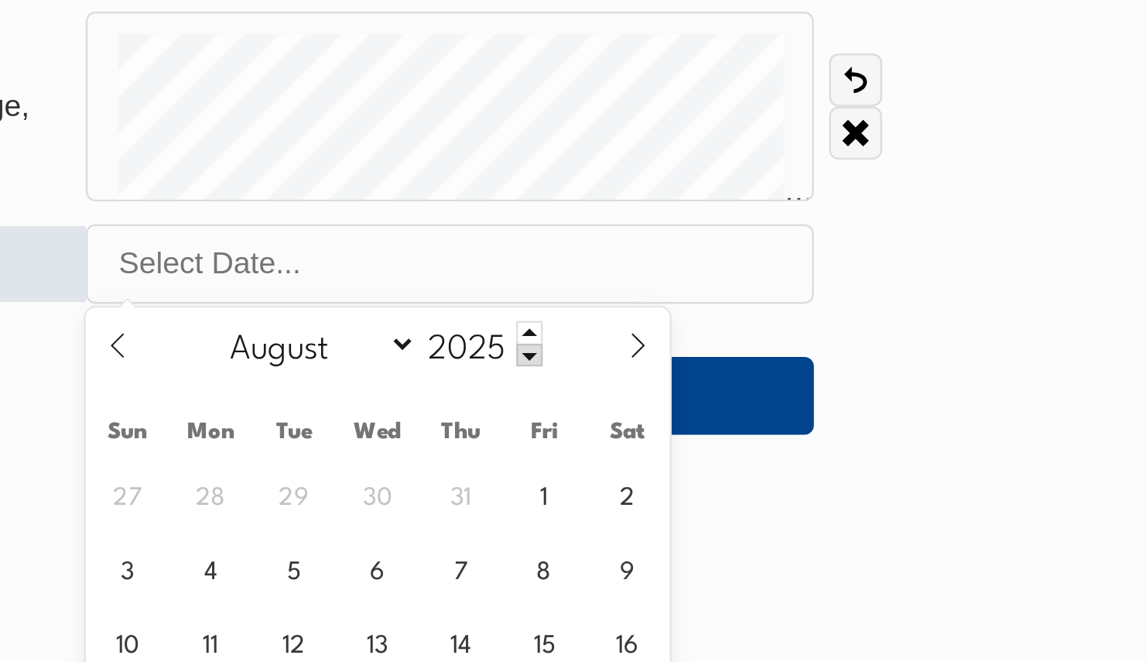
click at [685, 398] on input "text" at bounding box center [725, 399] width 297 height 32
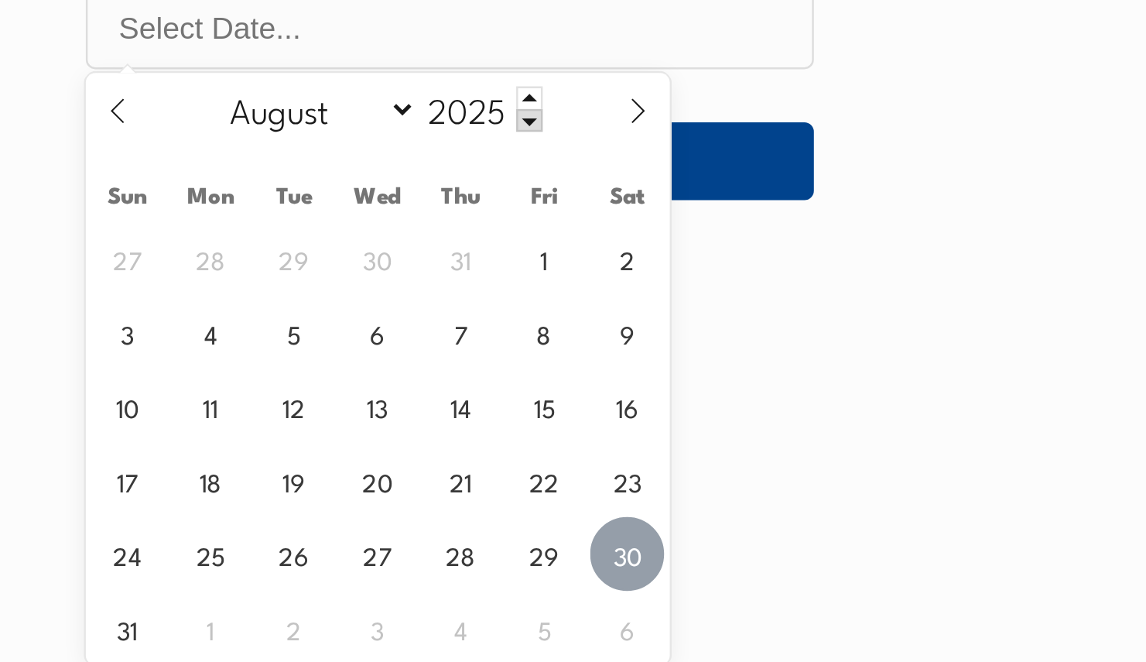
click at [797, 610] on span "30" at bounding box center [798, 612] width 30 height 30
type input "[DATE]"
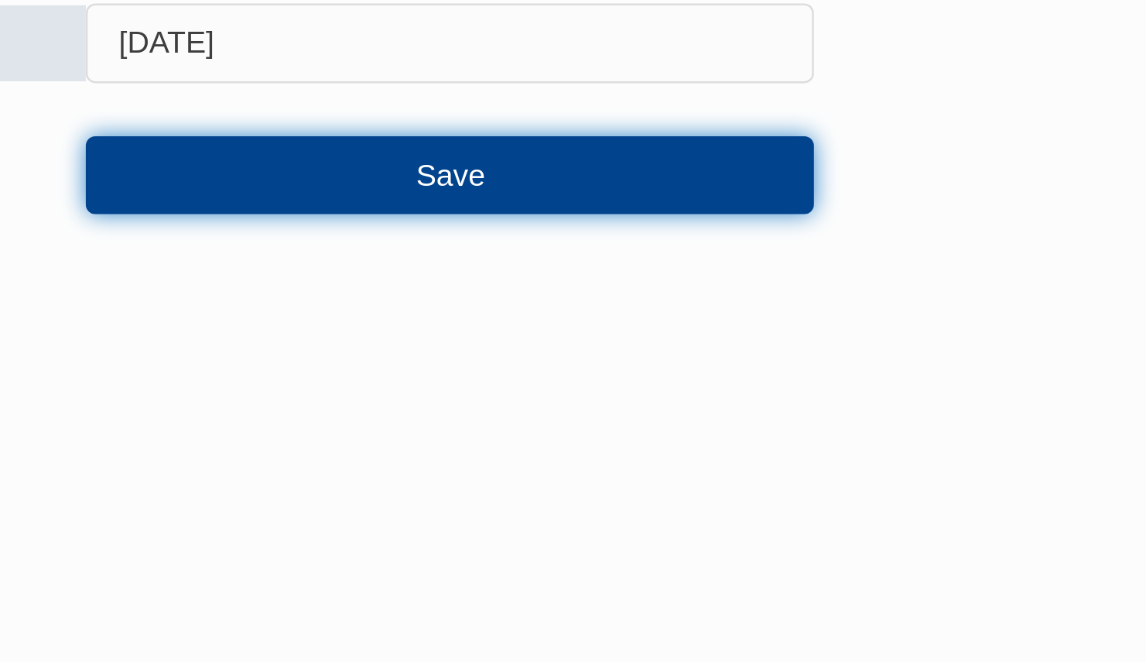
click at [740, 461] on button "Save" at bounding box center [725, 452] width 297 height 31
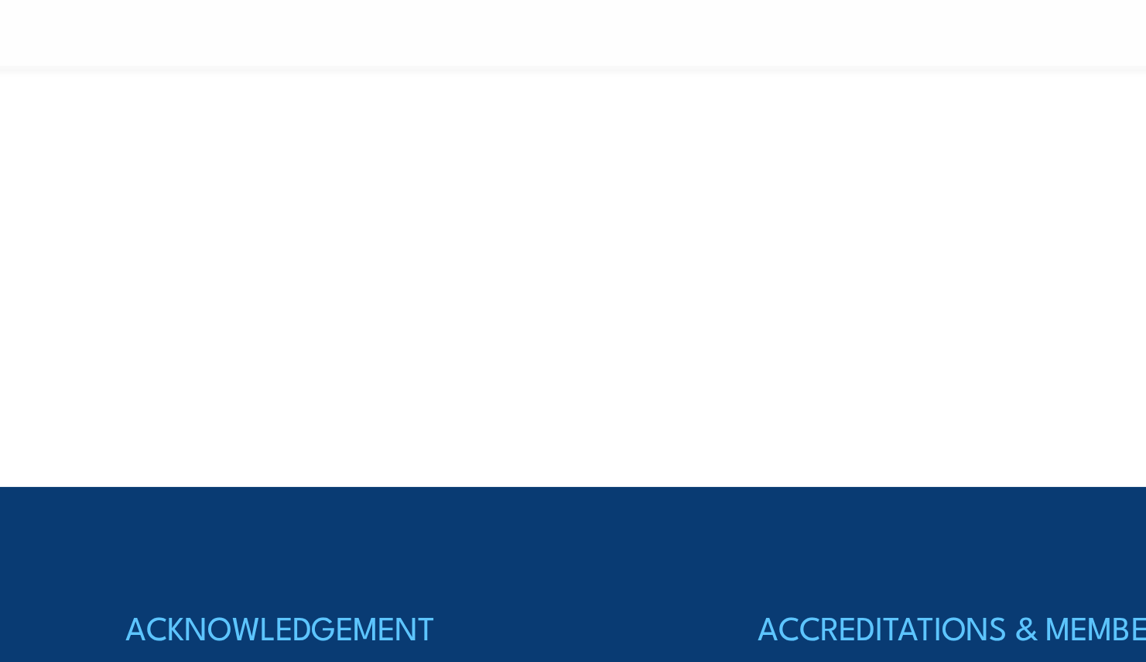
scroll to position [422, 0]
